Goal: Navigation & Orientation: Go to known website

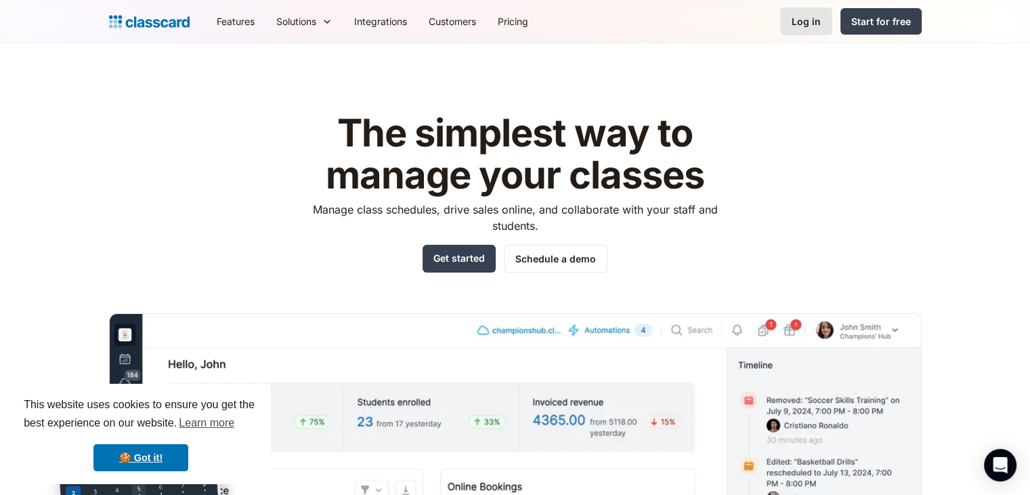
click at [773, 26] on div "Log in" at bounding box center [806, 21] width 29 height 14
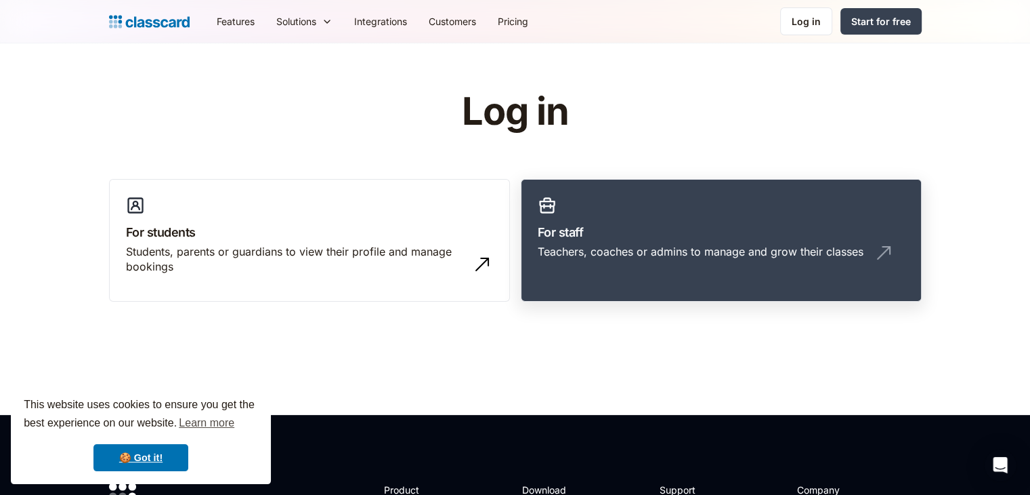
click at [572, 236] on h3 "For staff" at bounding box center [721, 232] width 367 height 18
